Goal: Information Seeking & Learning: Learn about a topic

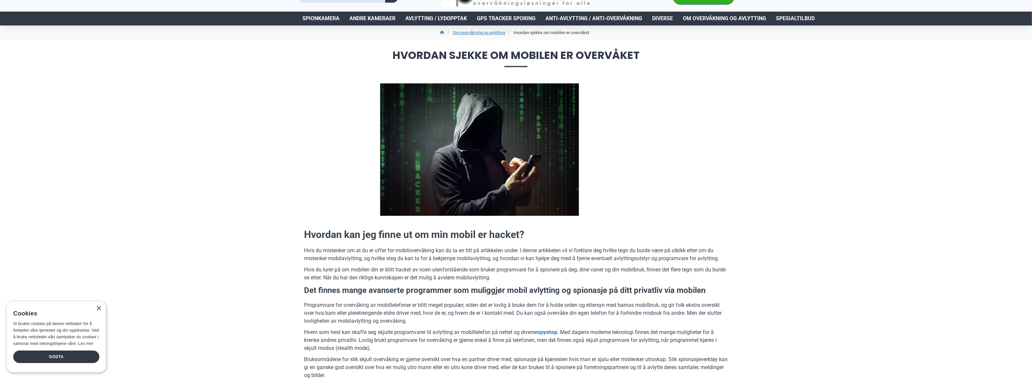
scroll to position [33, 0]
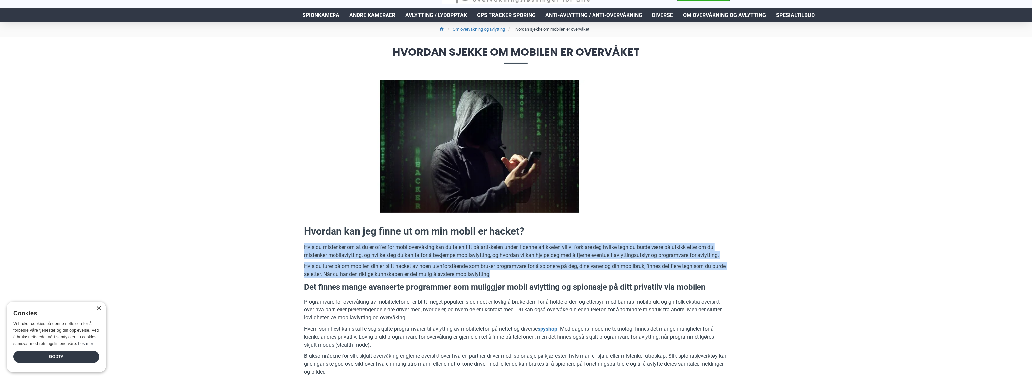
drag, startPoint x: 612, startPoint y: 229, endPoint x: 640, endPoint y: 278, distance: 56.5
click at [640, 278] on p "Hvis du lurer på om mobilen din er blitt hacket av noen utenforstående som bruk…" at bounding box center [516, 271] width 424 height 16
drag, startPoint x: 639, startPoint y: 277, endPoint x: 642, endPoint y: 236, distance: 40.5
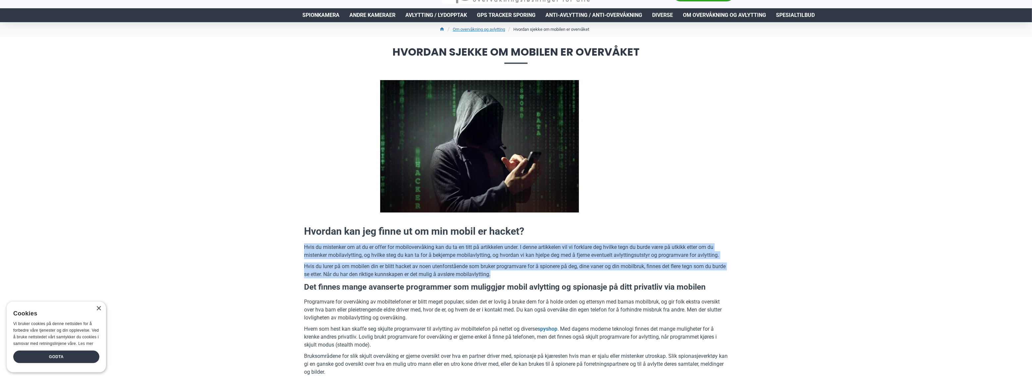
click at [642, 236] on h2 "Hvordan kan jeg finne ut om min mobil er hacket?" at bounding box center [516, 232] width 424 height 14
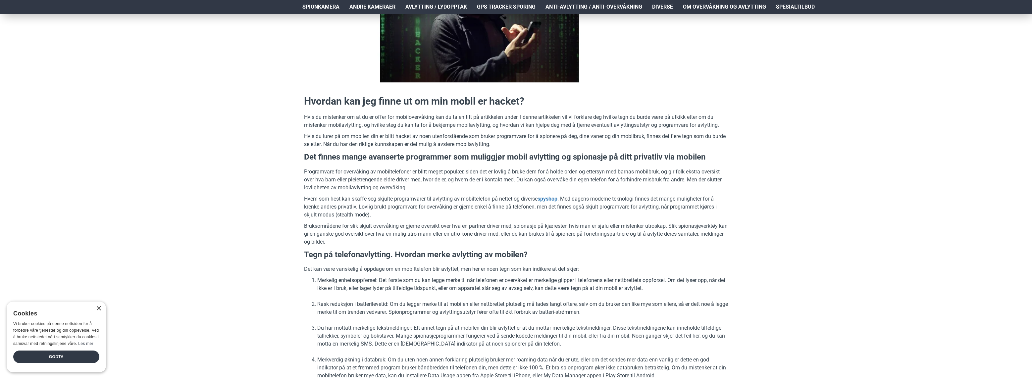
scroll to position [166, 0]
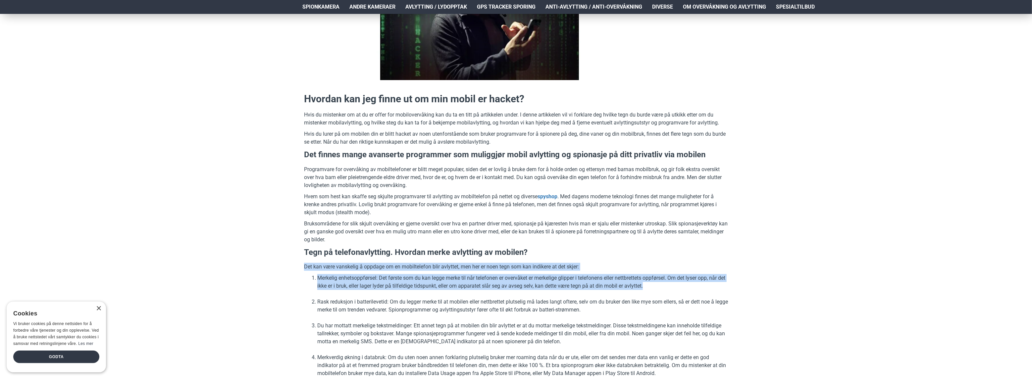
drag, startPoint x: 617, startPoint y: 249, endPoint x: 695, endPoint y: 287, distance: 86.2
click at [694, 287] on li "Merkelig enhetsoppførsel: Det første som du kan legge merke til når telefonen e…" at bounding box center [522, 282] width 411 height 16
drag, startPoint x: 693, startPoint y: 288, endPoint x: 679, endPoint y: 249, distance: 41.3
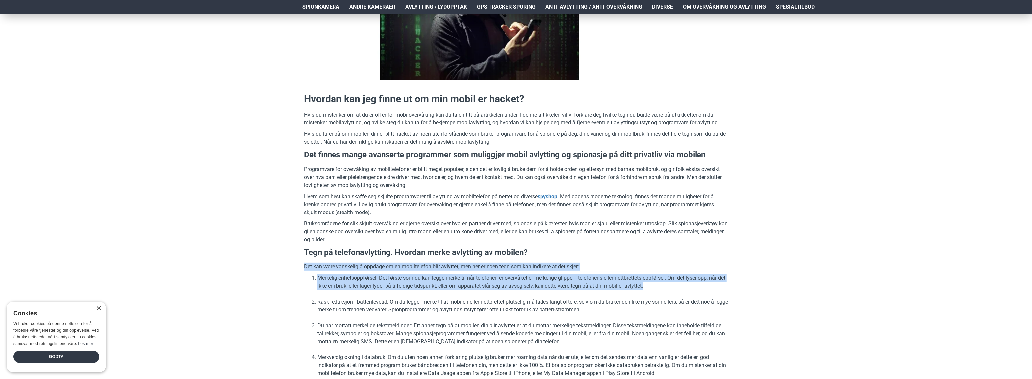
click at [679, 249] on h3 "Tegn på telefonavlytting. Hvordan merke avlytting av mobilen?" at bounding box center [516, 252] width 424 height 11
drag, startPoint x: 677, startPoint y: 248, endPoint x: 706, endPoint y: 283, distance: 45.2
click at [704, 283] on li "Merkelig enhetsoppførsel: Det første som du kan legge merke til når telefonen e…" at bounding box center [522, 282] width 411 height 16
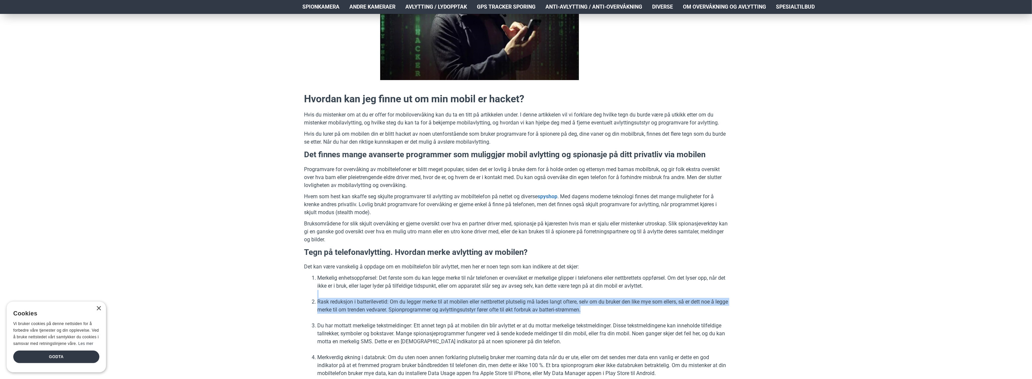
drag, startPoint x: 684, startPoint y: 285, endPoint x: 700, endPoint y: 310, distance: 29.3
click at [700, 310] on ol "Merkelig enhetsoppførsel: Det første som du kan legge merke til når telefonen e…" at bounding box center [516, 361] width 424 height 175
click at [700, 310] on li "Rask reduksjon i batterilevetid: Om du legger merke til at mobilen eller nettbr…" at bounding box center [522, 306] width 411 height 16
drag, startPoint x: 700, startPoint y: 311, endPoint x: 697, endPoint y: 285, distance: 26.3
click at [697, 285] on ol "Merkelig enhetsoppførsel: Det første som du kan legge merke til når telefonen e…" at bounding box center [516, 361] width 424 height 175
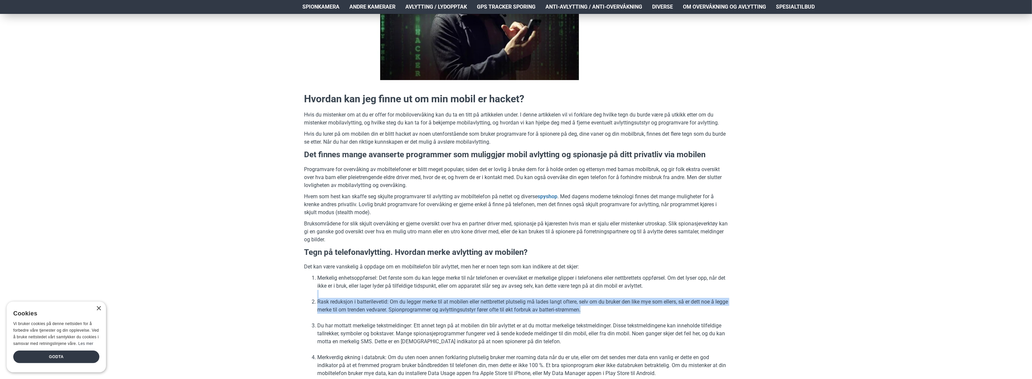
click at [697, 286] on li "Merkelig enhetsoppførsel: Det første som du kan legge merke til når telefonen e…" at bounding box center [522, 282] width 411 height 16
drag, startPoint x: 695, startPoint y: 287, endPoint x: 687, endPoint y: 290, distance: 8.0
click at [694, 288] on li "Merkelig enhetsoppførsel: Det første som du kan legge merke til når telefonen e…" at bounding box center [522, 282] width 411 height 16
drag, startPoint x: 687, startPoint y: 290, endPoint x: 684, endPoint y: 289, distance: 3.3
click at [687, 290] on li "Merkelig enhetsoppførsel: Det første som du kan legge merke til når telefonen e…" at bounding box center [522, 282] width 411 height 16
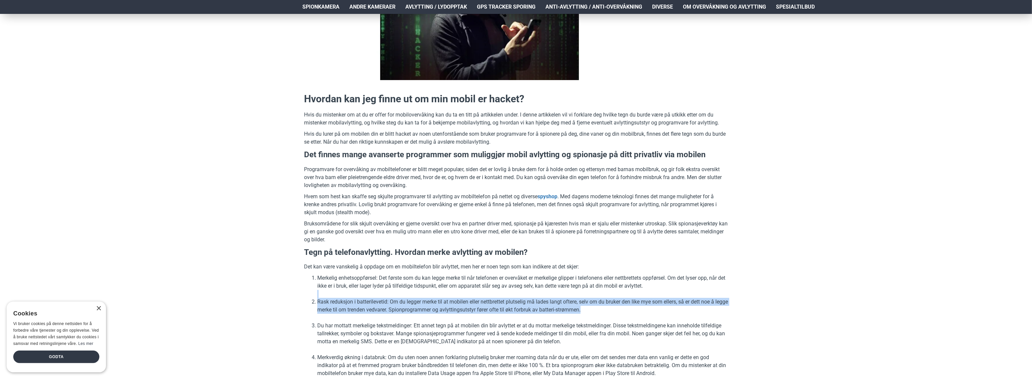
click at [683, 288] on li "Merkelig enhetsoppførsel: Det første som du kan legge merke til når telefonen e…" at bounding box center [522, 282] width 411 height 16
drag, startPoint x: 681, startPoint y: 288, endPoint x: 695, endPoint y: 312, distance: 28.0
click at [695, 312] on ol "Merkelig enhetsoppførsel: Det første som du kan legge merke til når telefonen e…" at bounding box center [516, 361] width 424 height 175
click at [694, 311] on li "Rask reduksjon i batterilevetid: Om du legger merke til at mobilen eller nettbr…" at bounding box center [522, 306] width 411 height 16
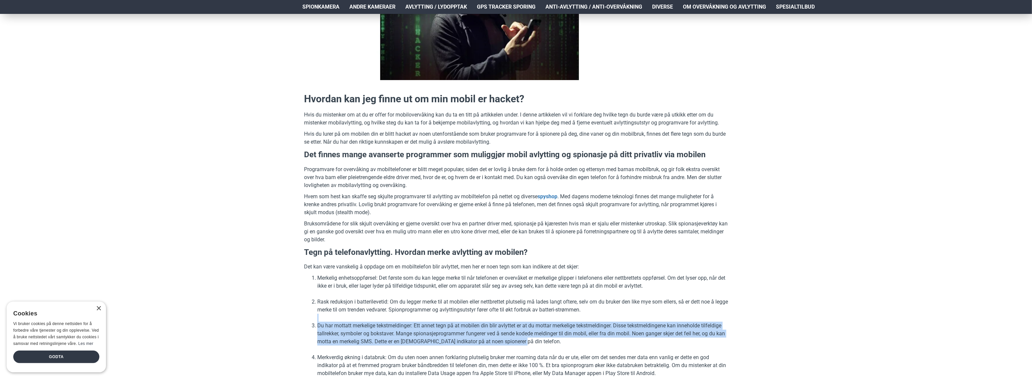
drag, startPoint x: 656, startPoint y: 339, endPoint x: 667, endPoint y: 318, distance: 23.7
click at [667, 318] on ol "Merkelig enhetsoppførsel: Det første som du kan legge merke til når telefonen e…" at bounding box center [516, 361] width 424 height 175
drag, startPoint x: 663, startPoint y: 315, endPoint x: 670, endPoint y: 339, distance: 24.2
click at [671, 339] on ol "Merkelig enhetsoppførsel: Det første som du kan legge merke til når telefonen e…" at bounding box center [516, 361] width 424 height 175
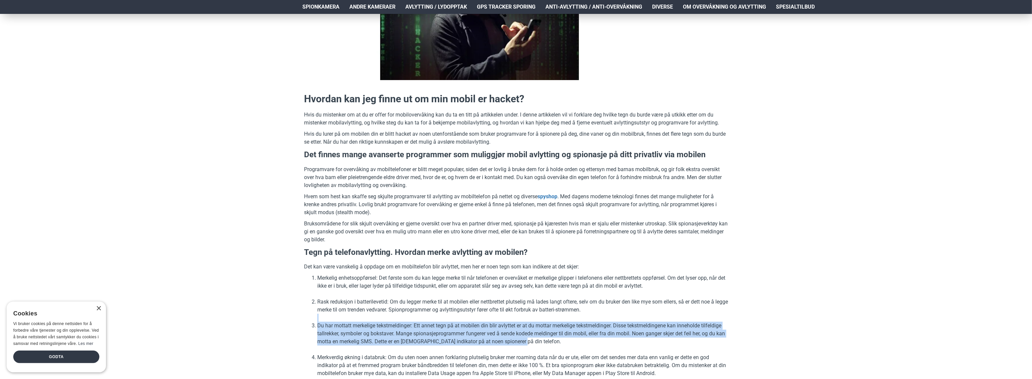
click at [670, 339] on li "Du har mottatt merkelige tekstmeldinger: Ett annet tegn på at mobilen din blir …" at bounding box center [522, 334] width 411 height 24
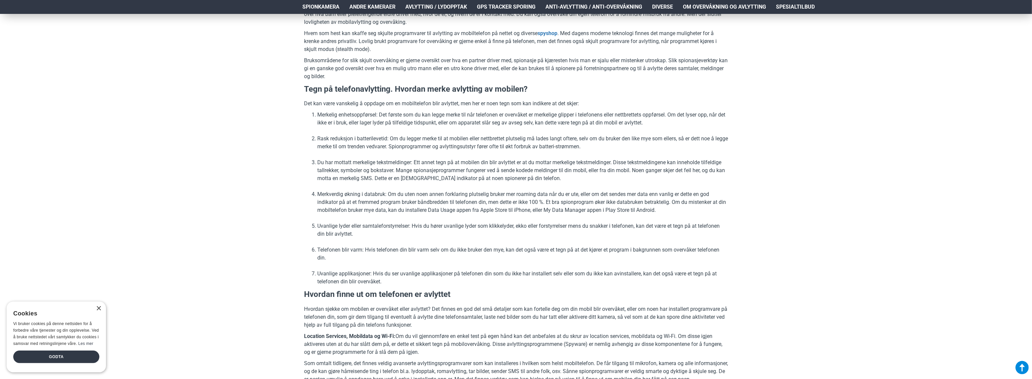
scroll to position [331, 0]
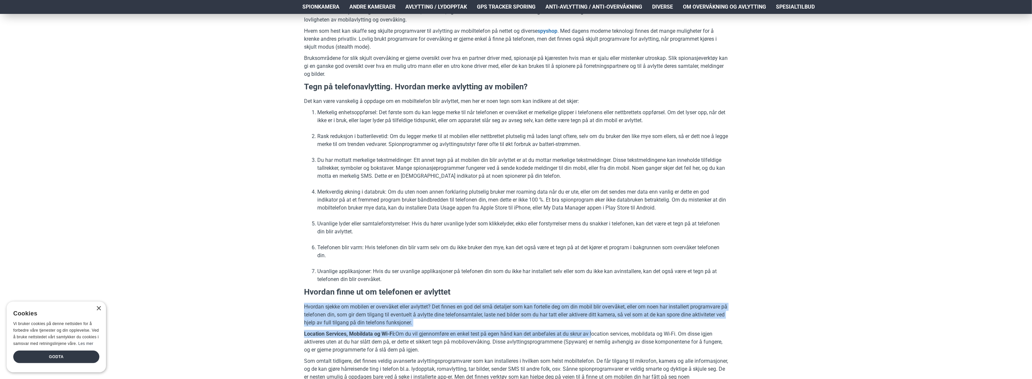
drag, startPoint x: 592, startPoint y: 329, endPoint x: 584, endPoint y: 296, distance: 34.2
click at [584, 295] on h3 "Hvordan finne ut om telefonen er avlyttet" at bounding box center [516, 292] width 424 height 11
click at [582, 294] on h3 "Hvordan finne ut om telefonen er avlyttet" at bounding box center [516, 292] width 424 height 11
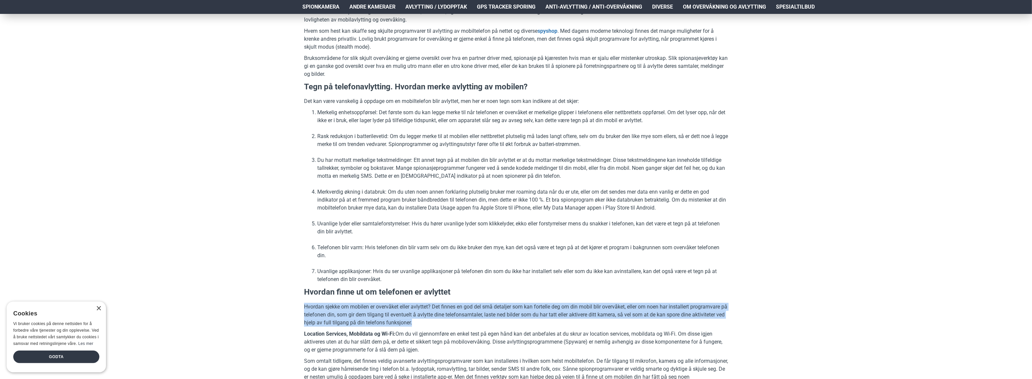
drag, startPoint x: 582, startPoint y: 294, endPoint x: 608, endPoint y: 321, distance: 37.7
click at [608, 321] on p "Hvordan sjekke om mobilen er overvåket eller avlyttet? Det finnes en god del sm…" at bounding box center [516, 315] width 424 height 24
drag, startPoint x: 607, startPoint y: 322, endPoint x: 595, endPoint y: 296, distance: 29.1
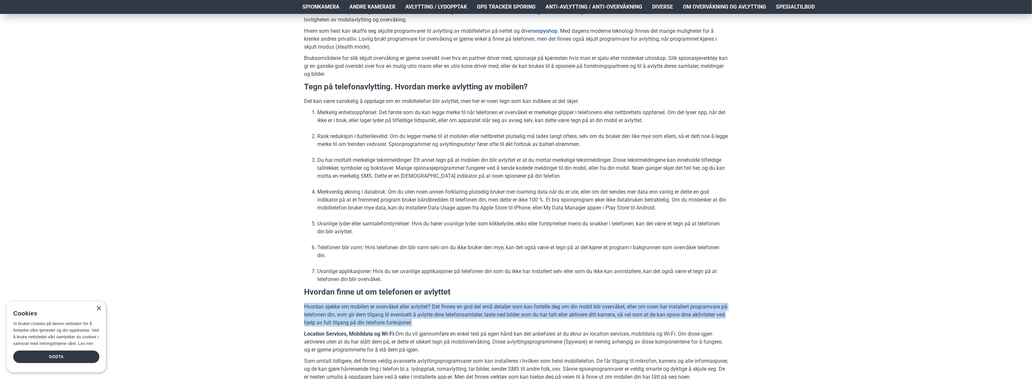
click at [595, 296] on h3 "Hvordan finne ut om telefonen er avlyttet" at bounding box center [516, 292] width 424 height 11
drag, startPoint x: 582, startPoint y: 322, endPoint x: 611, endPoint y: 349, distance: 40.1
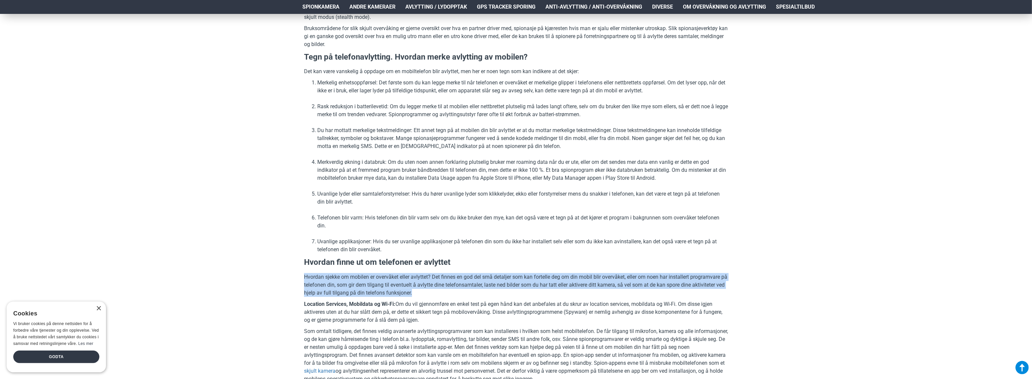
scroll to position [364, 0]
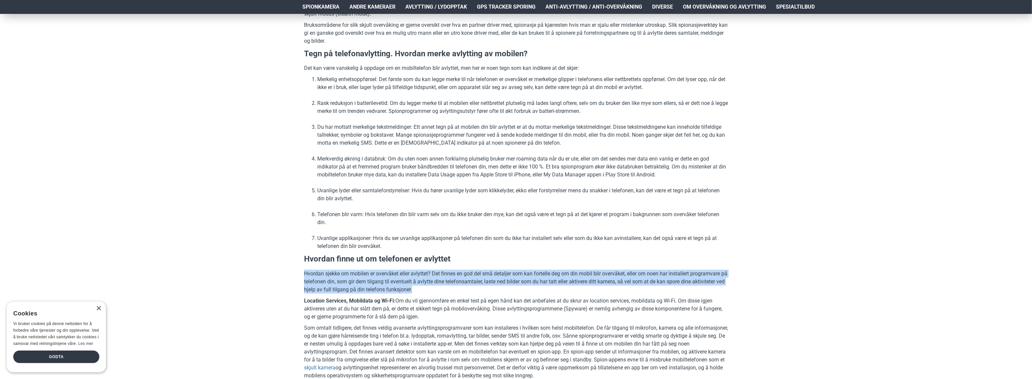
click at [530, 316] on p "Location Services, Mobildata og Wi-Fi: Om du vil gjennomføre en enkel test på e…" at bounding box center [516, 309] width 424 height 24
drag, startPoint x: 570, startPoint y: 316, endPoint x: 556, endPoint y: 289, distance: 30.8
click at [556, 289] on p "Hvordan sjekke om mobilen er overvåket eller avlyttet? Det finnes en god del sm…" at bounding box center [516, 282] width 424 height 24
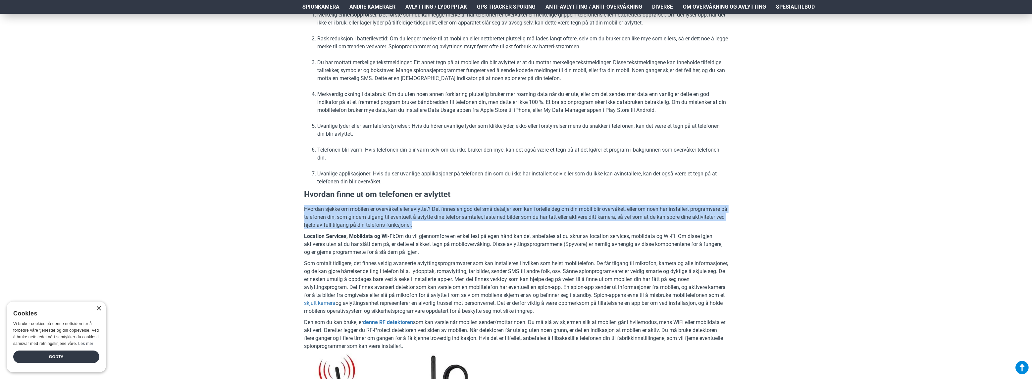
scroll to position [431, 0]
drag, startPoint x: 596, startPoint y: 344, endPoint x: 622, endPoint y: 312, distance: 41.4
click at [622, 312] on p "Som omtalt tidligere, det finnes veldig avanserte avlyttingsprogramvarer som ka…" at bounding box center [516, 286] width 424 height 56
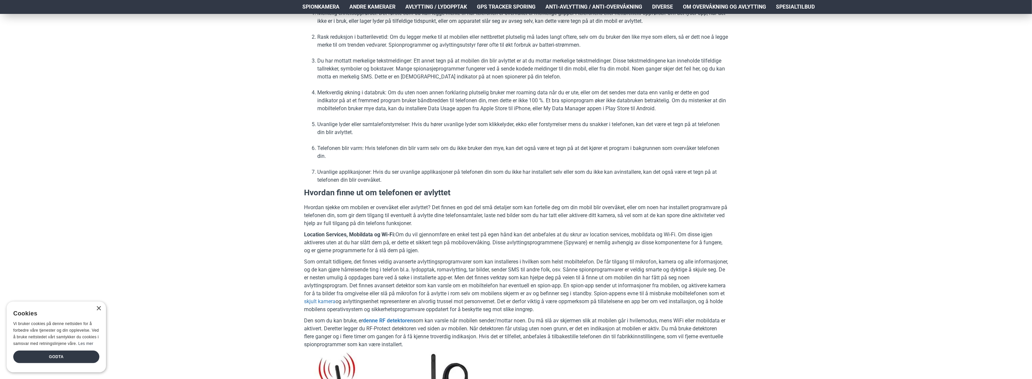
drag, startPoint x: 621, startPoint y: 311, endPoint x: 634, endPoint y: 344, distance: 34.9
click at [634, 344] on p "Den som du kan bruke, er denne RF detektoren som kan varsle når mobilen sender/…" at bounding box center [516, 333] width 424 height 32
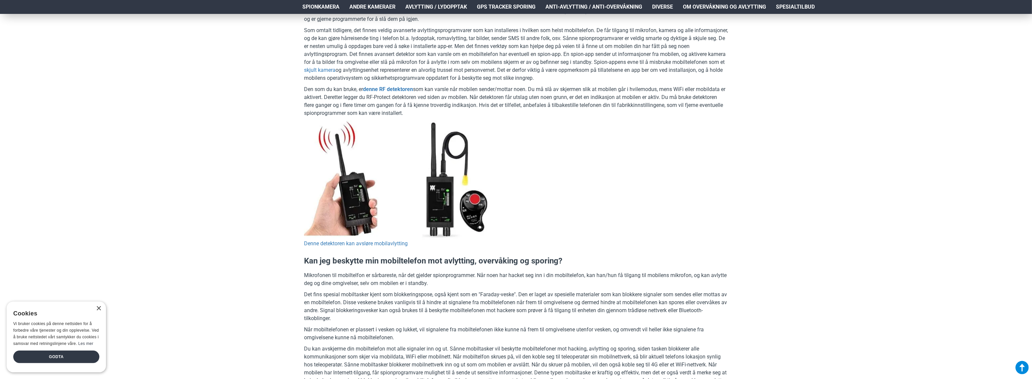
scroll to position [662, 0]
click at [46, 355] on div "Godta" at bounding box center [56, 357] width 86 height 13
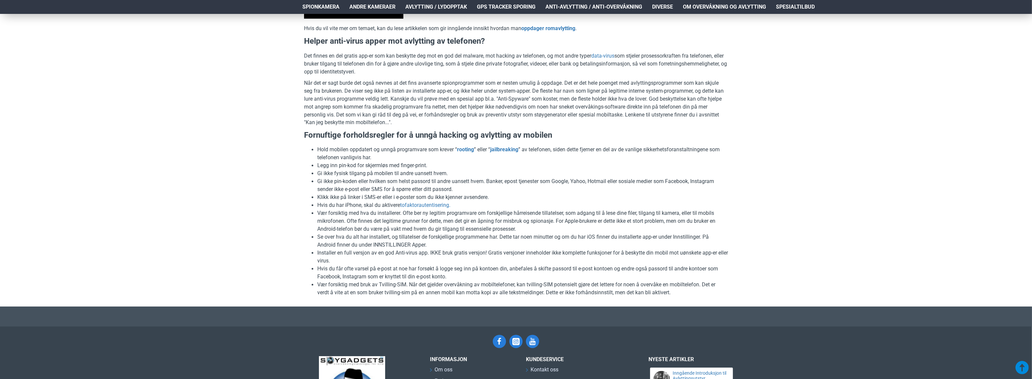
scroll to position [1300, 0]
